Goal: Task Accomplishment & Management: Use online tool/utility

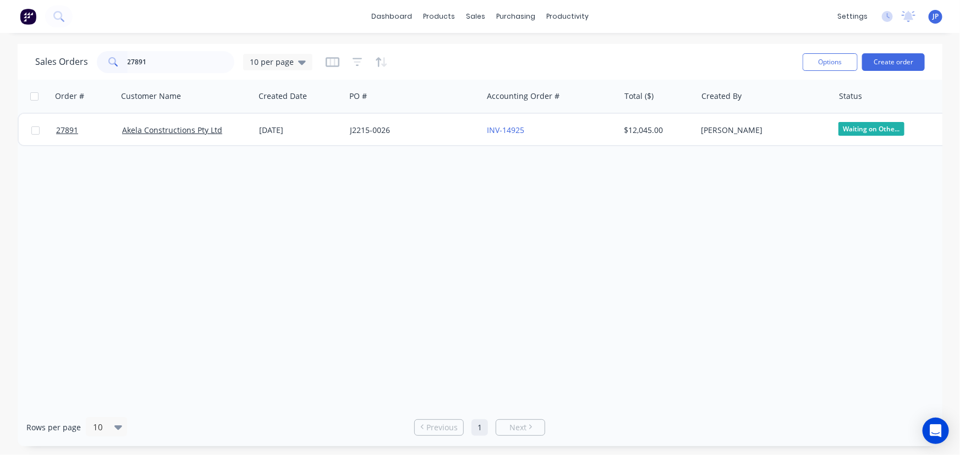
drag, startPoint x: 172, startPoint y: 67, endPoint x: 84, endPoint y: 78, distance: 88.1
click at [84, 78] on div "Sales Orders 27891 10 per page Options Create order" at bounding box center [480, 62] width 925 height 36
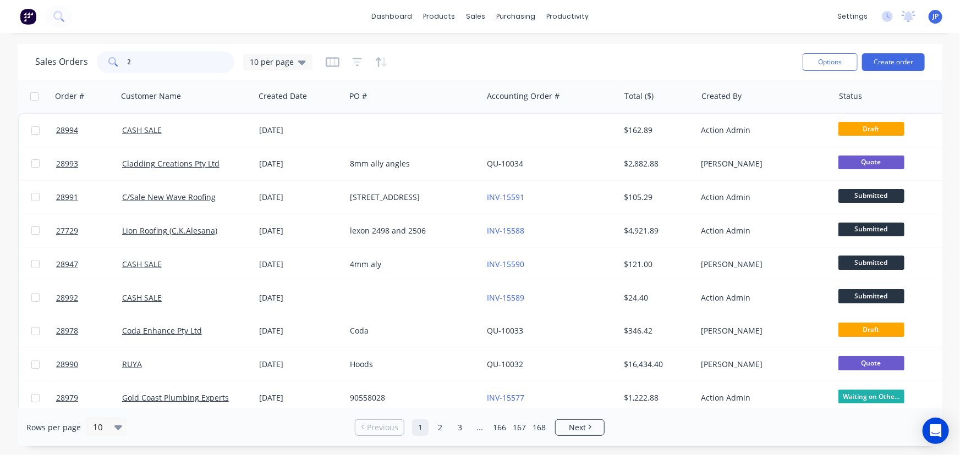
drag, startPoint x: 139, startPoint y: 65, endPoint x: 101, endPoint y: 63, distance: 38.0
click at [101, 63] on div "2" at bounding box center [166, 62] width 138 height 22
type input "21059"
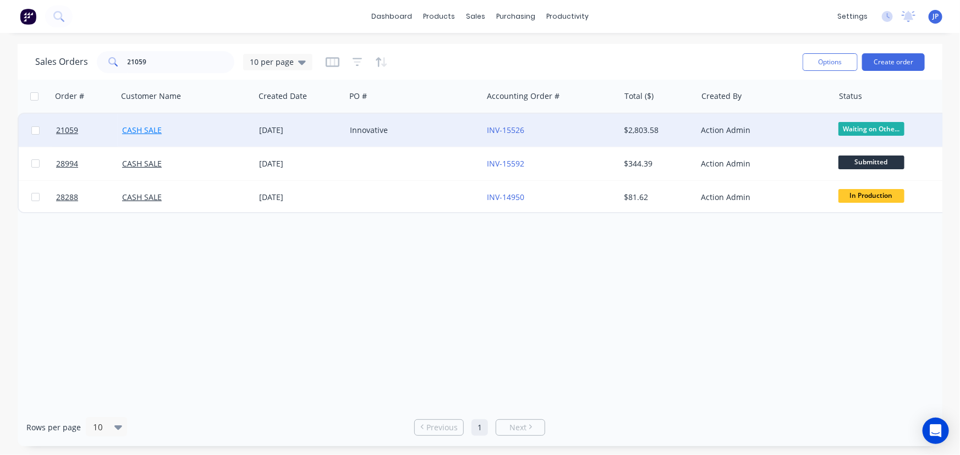
click at [155, 134] on link "CASH SALE" at bounding box center [142, 130] width 40 height 10
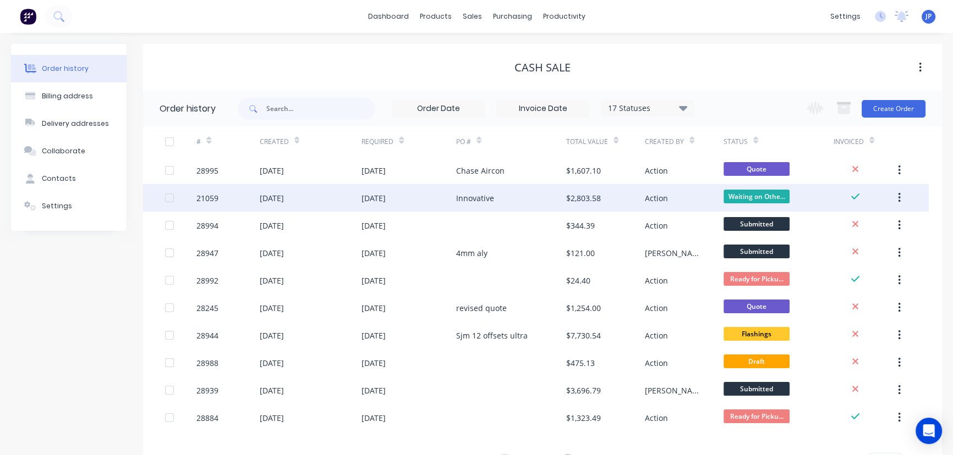
click at [251, 196] on div "21059" at bounding box center [227, 198] width 63 height 28
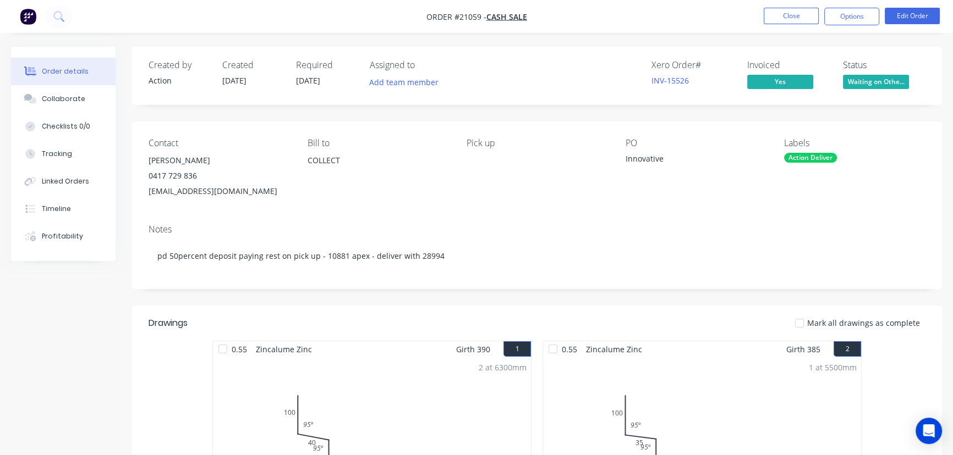
drag, startPoint x: 288, startPoint y: 193, endPoint x: 146, endPoint y: 163, distance: 144.9
click at [146, 163] on div "Contact [PERSON_NAME] [PHONE_NUMBER] [EMAIL_ADDRESS][DOMAIN_NAME] [PERSON_NAME]…" at bounding box center [537, 169] width 810 height 94
copy div "[PERSON_NAME] 0417 729 836 [EMAIL_ADDRESS][DOMAIN_NAME]"
click at [785, 14] on button "Close" at bounding box center [790, 16] width 55 height 17
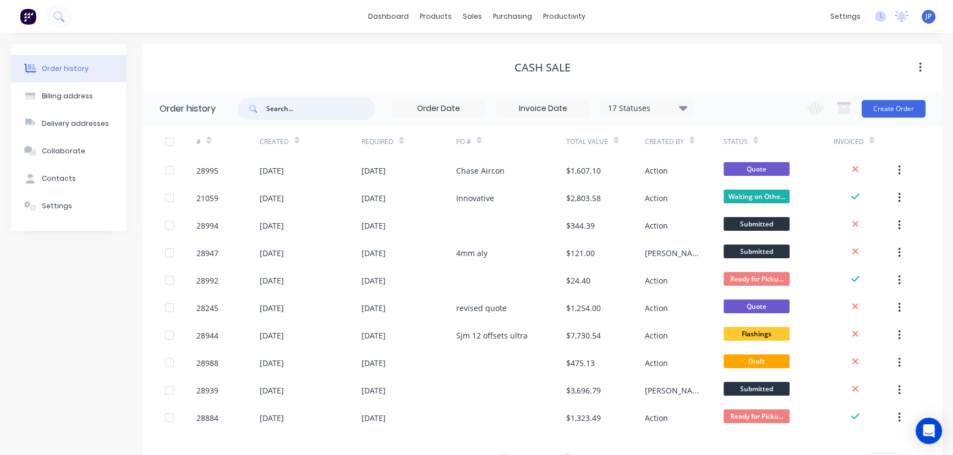
click at [309, 113] on input "text" at bounding box center [320, 109] width 109 height 22
type input "28994"
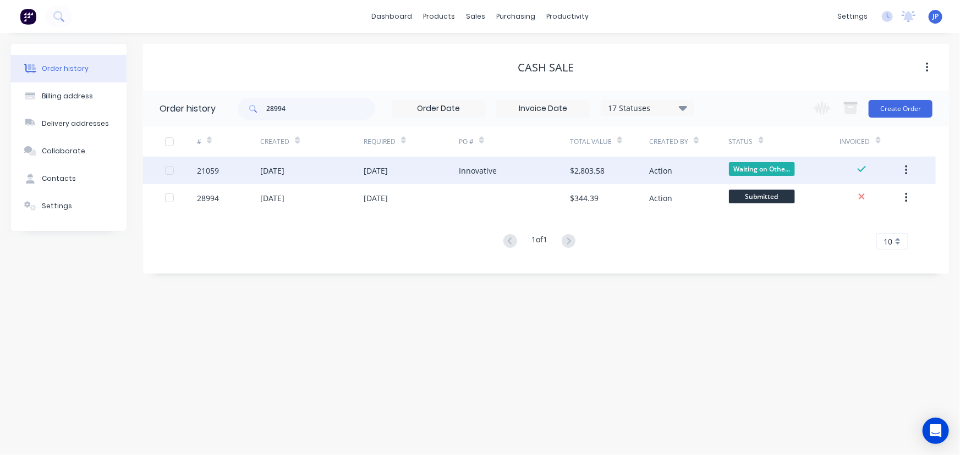
click at [259, 168] on div "21059" at bounding box center [228, 171] width 63 height 28
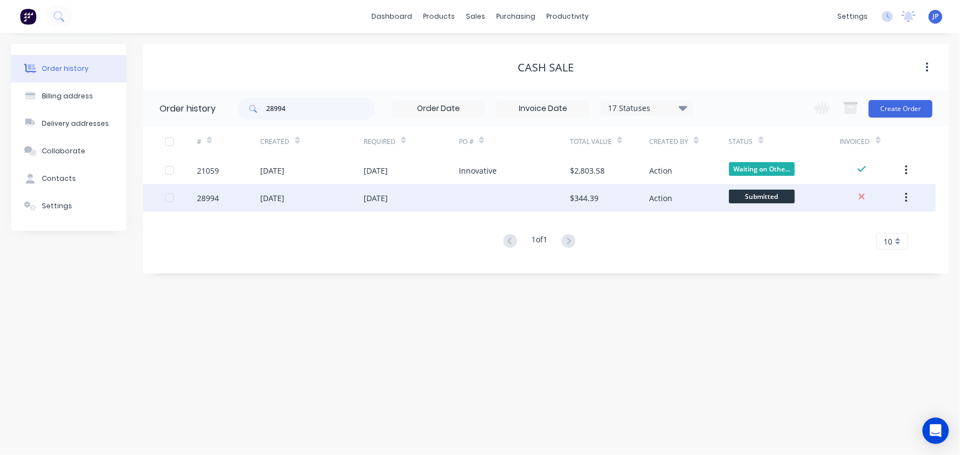
click at [284, 197] on div "[DATE]" at bounding box center [272, 199] width 24 height 12
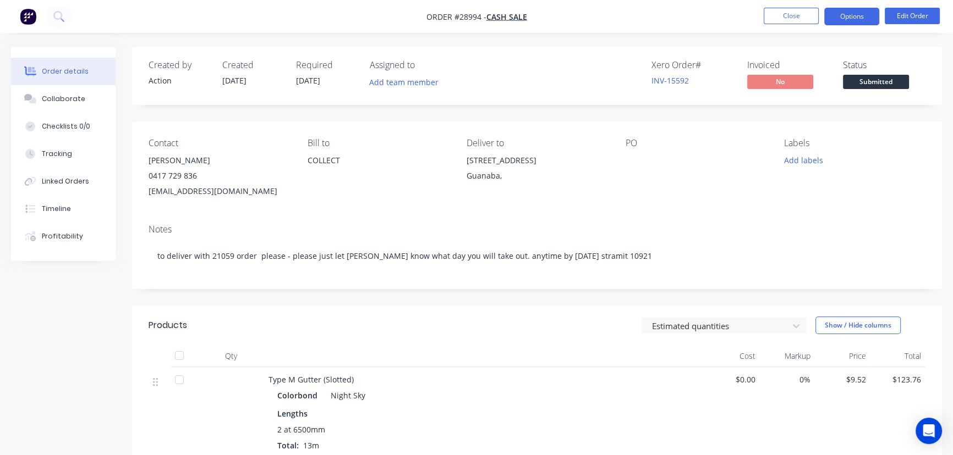
click at [848, 18] on button "Options" at bounding box center [851, 17] width 55 height 18
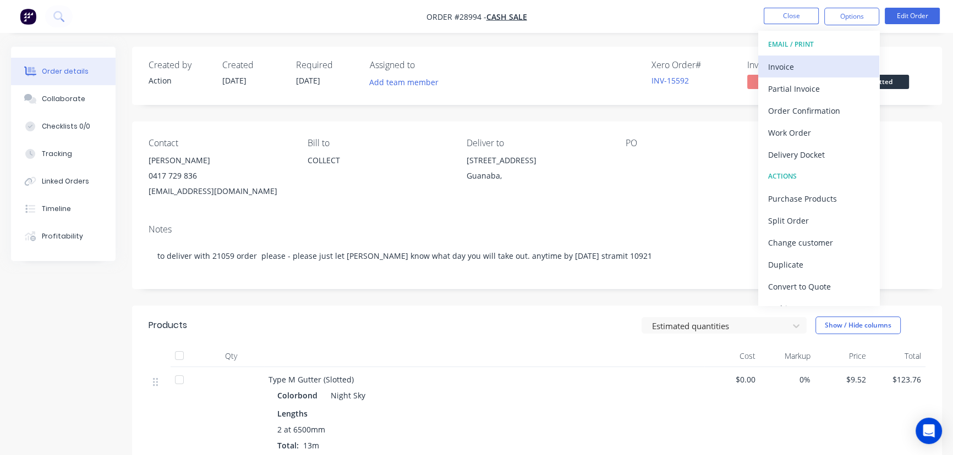
click at [805, 68] on div "Invoice" at bounding box center [818, 67] width 101 height 16
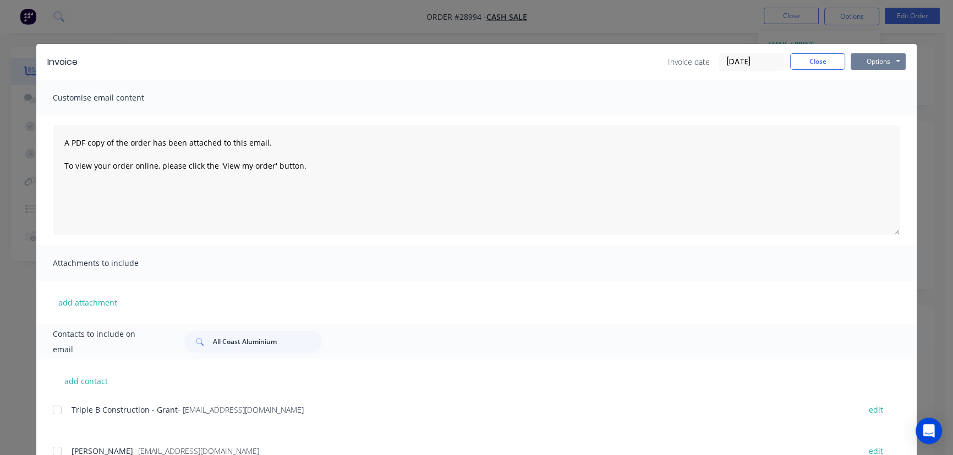
click at [862, 61] on button "Options" at bounding box center [877, 61] width 55 height 17
drag, startPoint x: 274, startPoint y: 343, endPoint x: 141, endPoint y: 345, distance: 133.7
click at [141, 345] on div "Contacts to include on email All Coast Aluminium" at bounding box center [476, 342] width 880 height 36
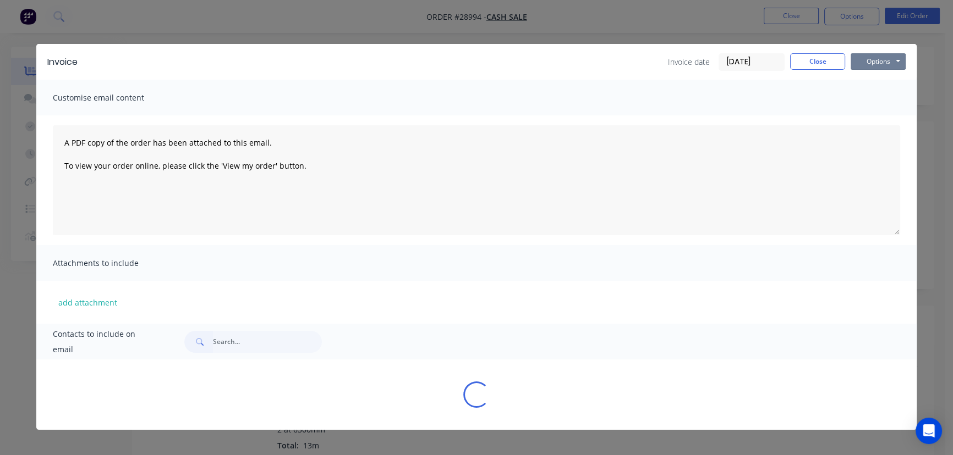
drag, startPoint x: 891, startPoint y: 59, endPoint x: 888, endPoint y: 70, distance: 11.3
click at [890, 61] on button "Options" at bounding box center [877, 61] width 55 height 17
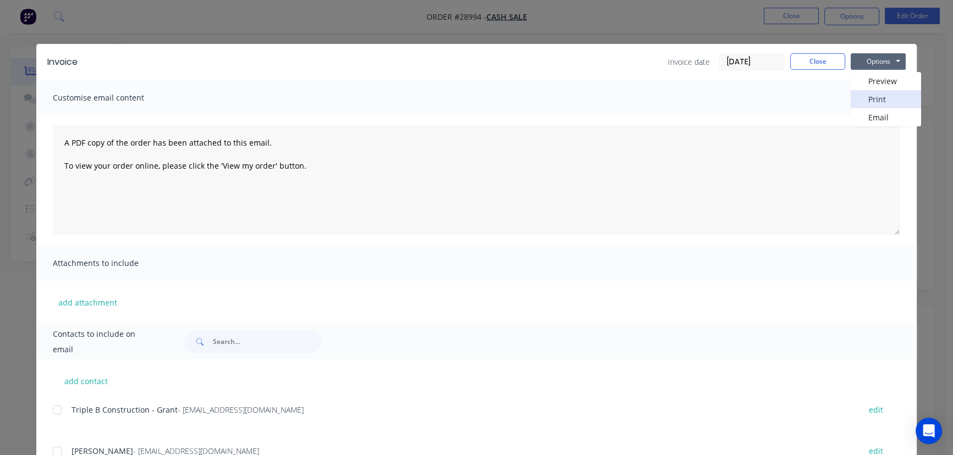
click at [882, 98] on button "Print" at bounding box center [885, 99] width 70 height 18
click at [830, 59] on button "Close" at bounding box center [817, 61] width 55 height 17
